Goal: Information Seeking & Learning: Learn about a topic

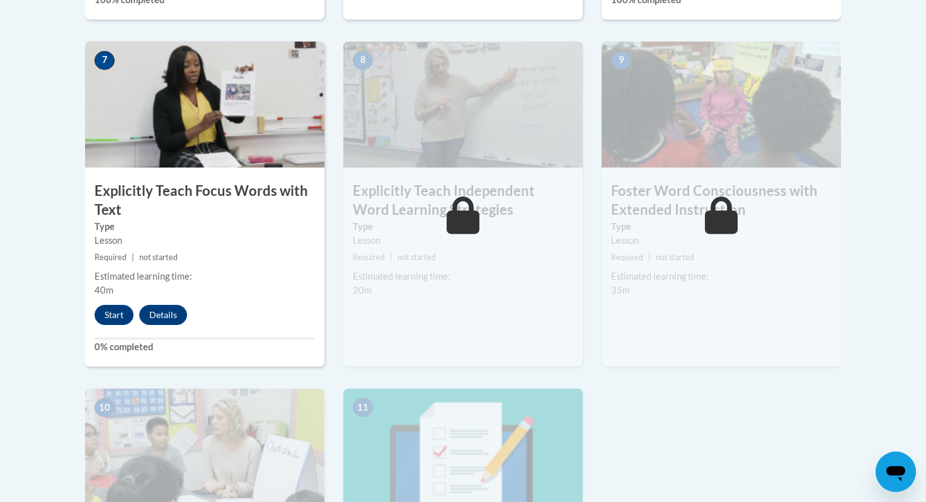
scroll to position [1102, 0]
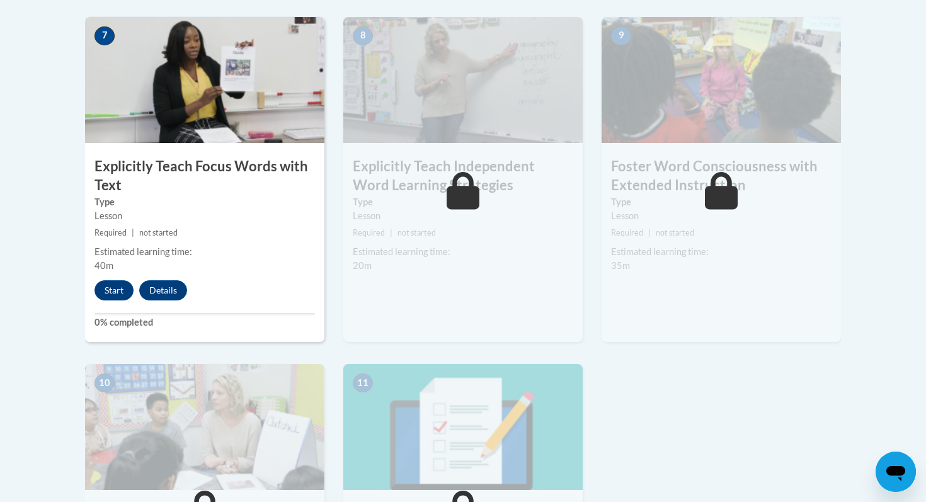
click at [449, 132] on img at bounding box center [462, 80] width 239 height 126
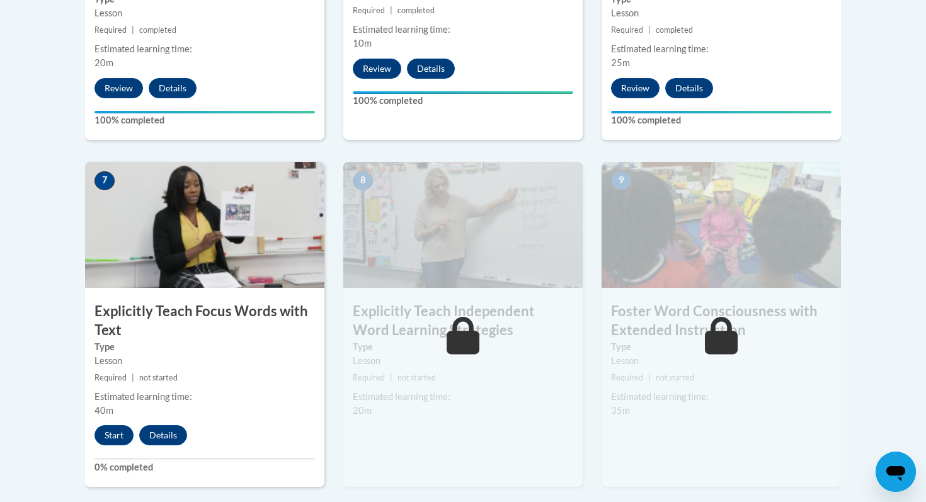
scroll to position [959, 0]
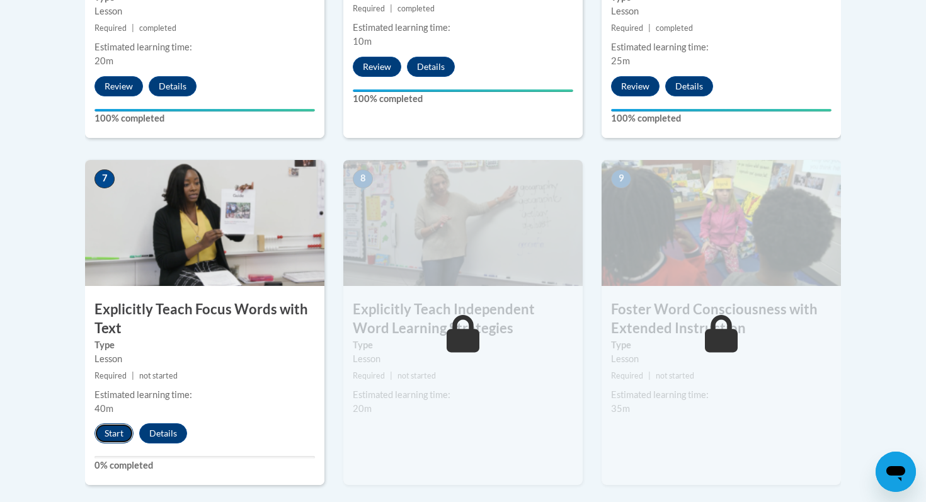
click at [122, 434] on button "Start" at bounding box center [113, 433] width 39 height 20
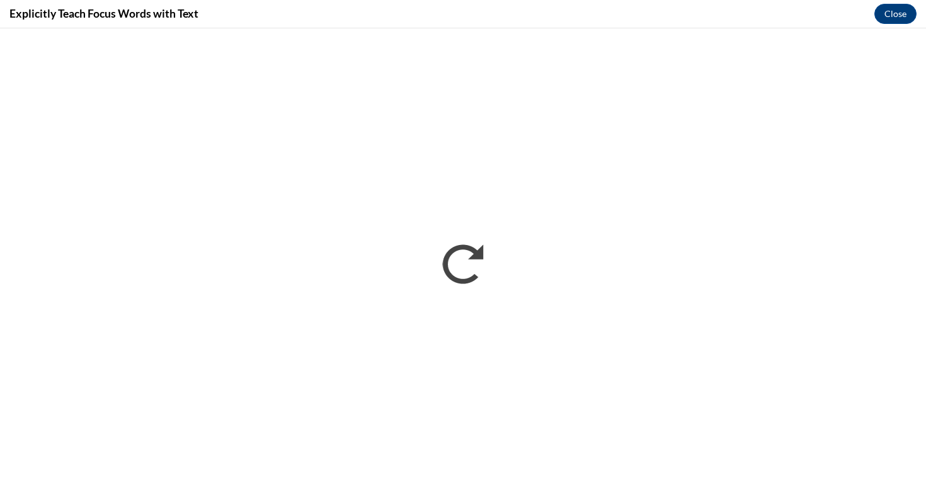
scroll to position [0, 0]
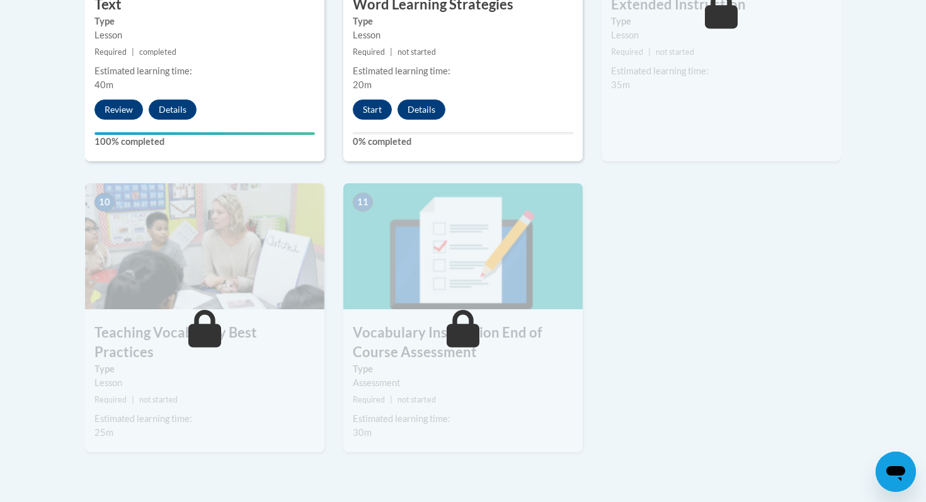
scroll to position [1288, 0]
